Goal: Navigation & Orientation: Understand site structure

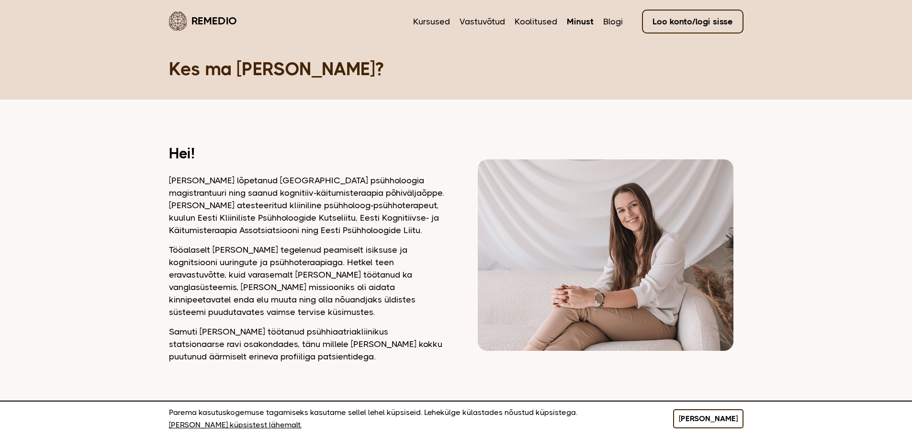
click at [705, 428] on button "[PERSON_NAME]" at bounding box center [708, 418] width 70 height 19
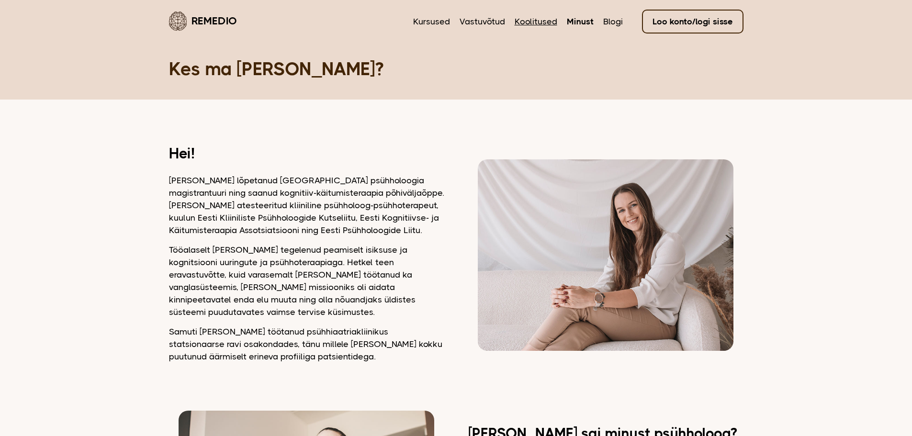
click at [532, 19] on link "Koolitused" at bounding box center [536, 21] width 43 height 12
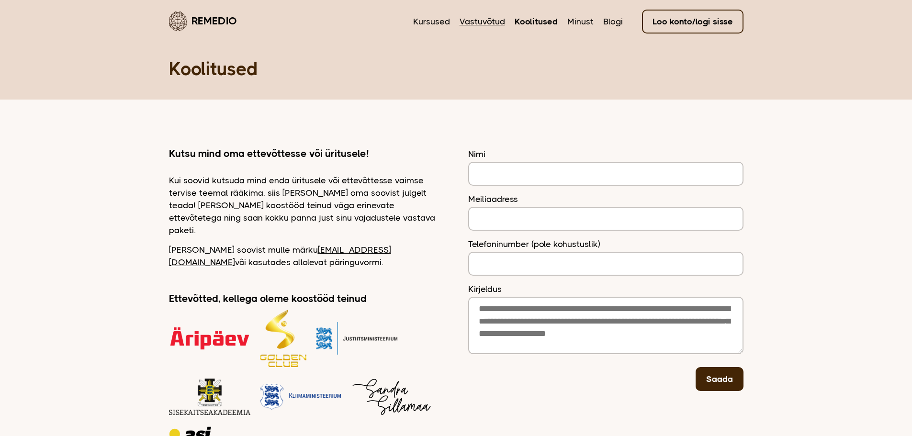
click at [479, 21] on link "Vastuvõtud" at bounding box center [482, 21] width 45 height 12
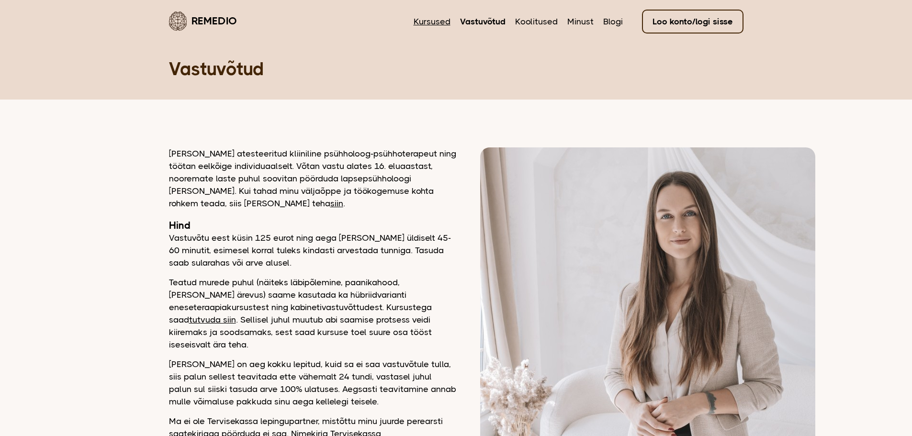
click at [417, 24] on link "Kursused" at bounding box center [432, 21] width 37 height 12
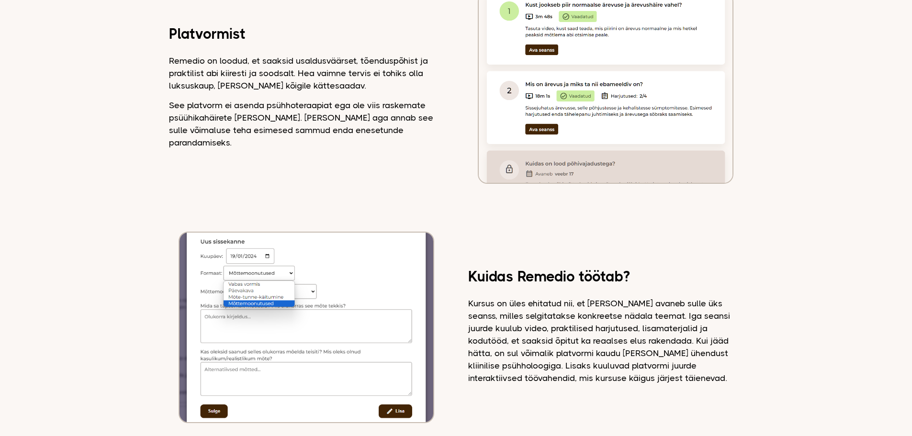
scroll to position [862, 0]
